Goal: Obtain resource: Obtain resource

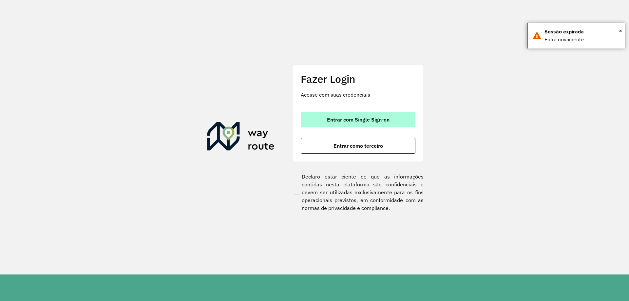
click at [327, 120] on span "Entrar com Single Sign-on" at bounding box center [358, 119] width 63 height 5
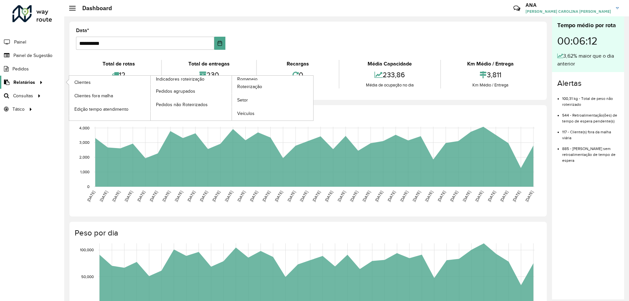
click at [23, 83] on span "Relatórios" at bounding box center [24, 82] width 22 height 7
click at [88, 82] on span "Clientes" at bounding box center [83, 82] width 18 height 7
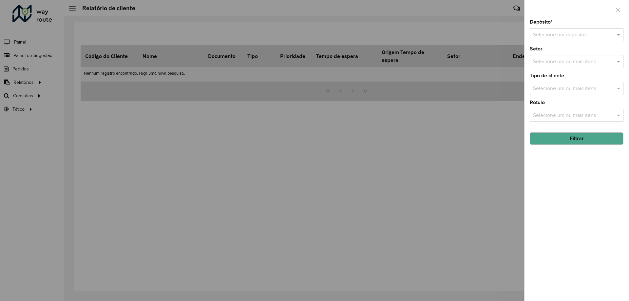
click at [552, 37] on input "text" at bounding box center [570, 35] width 74 height 8
click at [554, 52] on span "CDD Taubaté" at bounding box center [548, 54] width 31 height 6
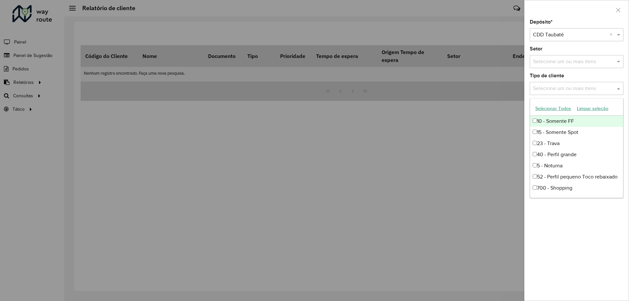
click at [552, 88] on input "text" at bounding box center [573, 89] width 84 height 8
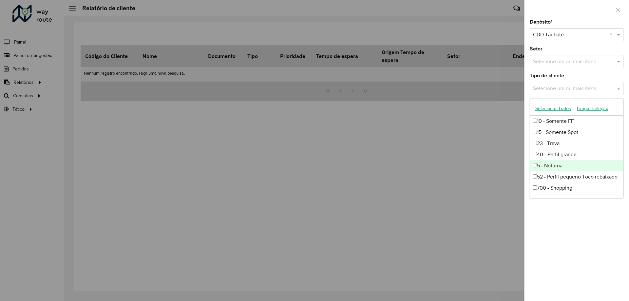
click at [556, 166] on div "5 - Noturna" at bounding box center [576, 165] width 93 height 11
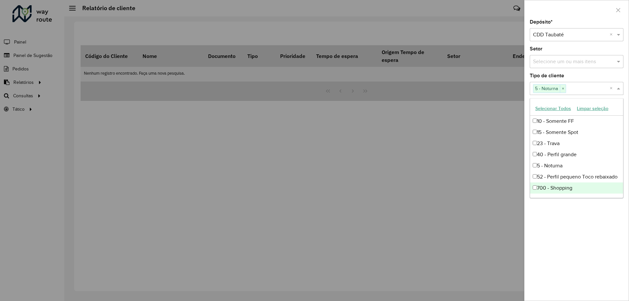
click at [585, 225] on div "Depósito * Selecione um depósito × CDD Taubaté × Setor Selecione um ou mais ite…" at bounding box center [576, 160] width 104 height 281
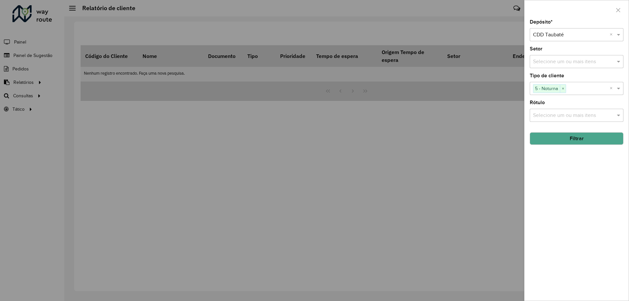
click at [564, 120] on div "Selecione um ou mais itens" at bounding box center [577, 115] width 94 height 13
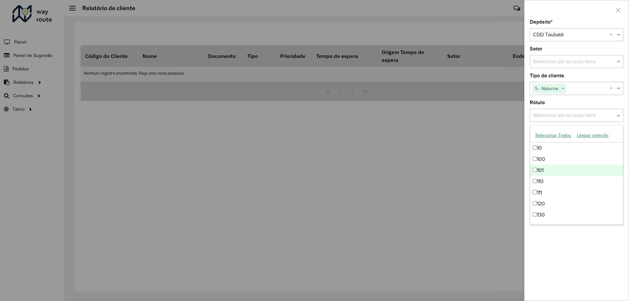
drag, startPoint x: 596, startPoint y: 279, endPoint x: 599, endPoint y: 229, distance: 50.2
click at [596, 279] on div "Depósito * Selecione um depósito × CDD Taubaté × Setor Selecione um ou mais ite…" at bounding box center [576, 160] width 104 height 281
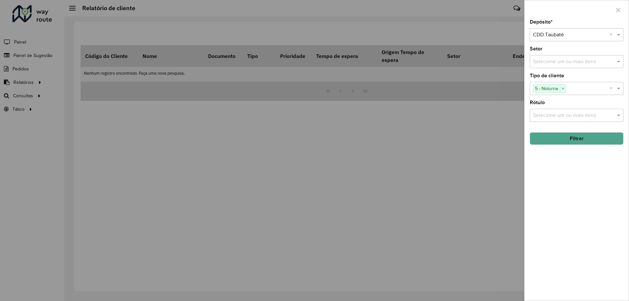
click at [558, 138] on button "Filtrar" at bounding box center [577, 138] width 94 height 12
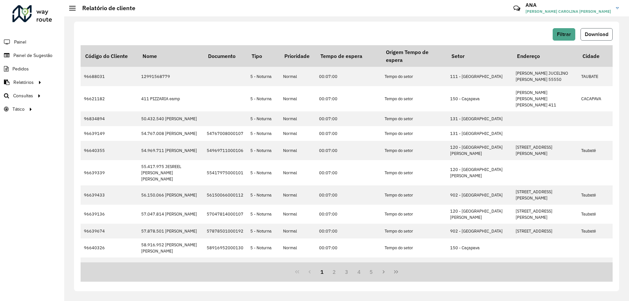
click at [597, 31] on button "Download" at bounding box center [596, 34] width 32 height 12
